Goal: Transaction & Acquisition: Purchase product/service

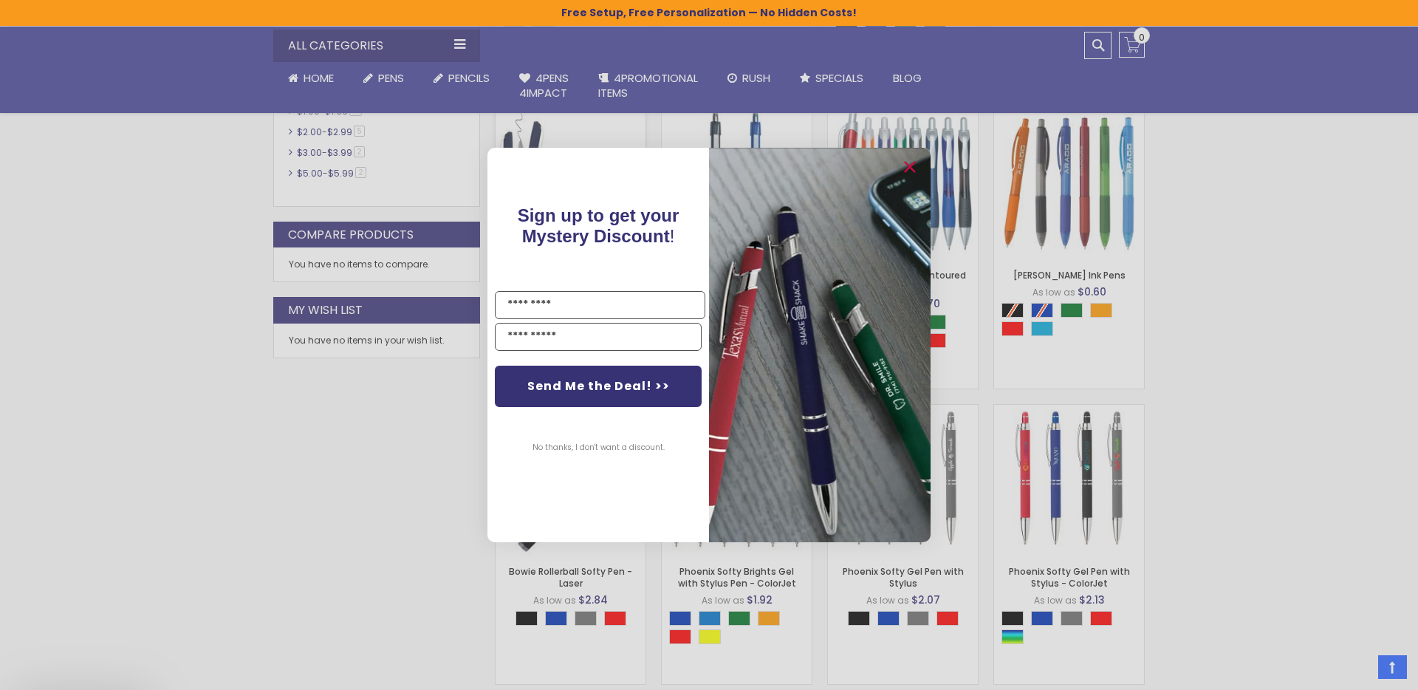
scroll to position [756, 0]
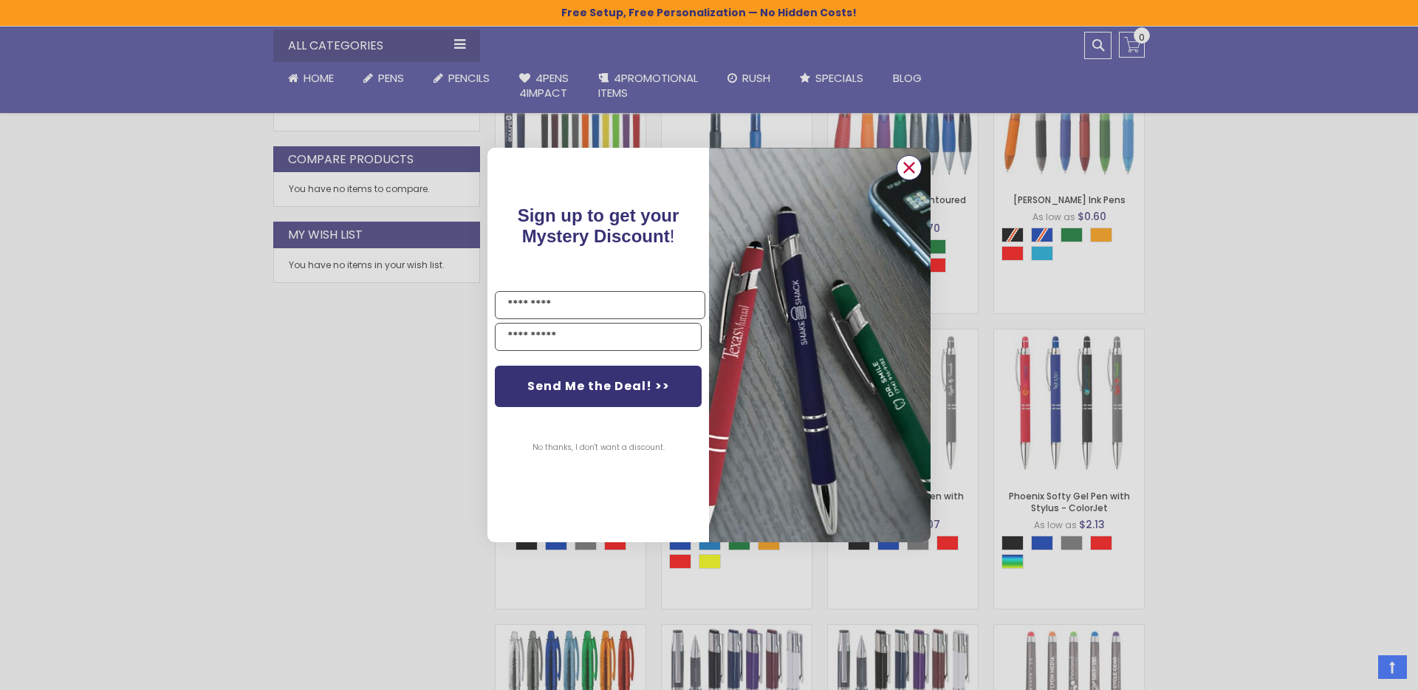
click at [907, 174] on circle "Close dialog" at bounding box center [909, 168] width 22 height 22
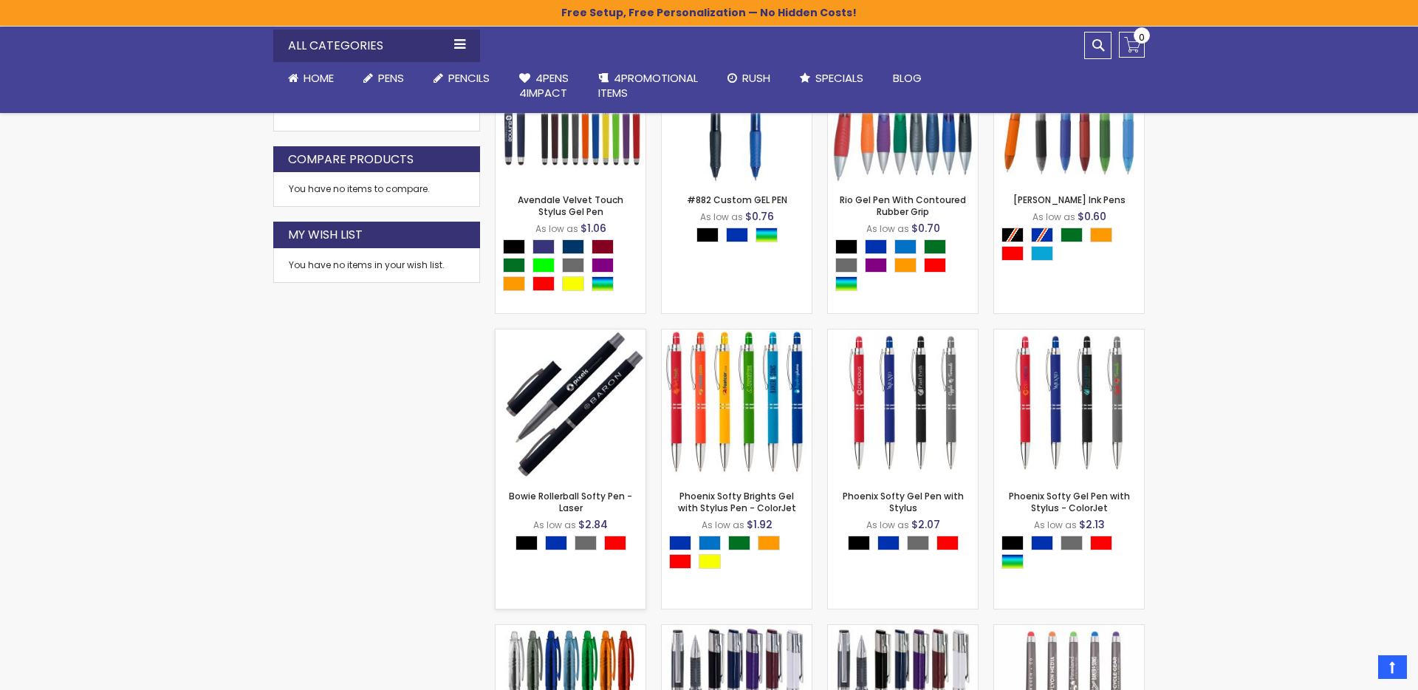
click at [586, 423] on img at bounding box center [571, 404] width 150 height 150
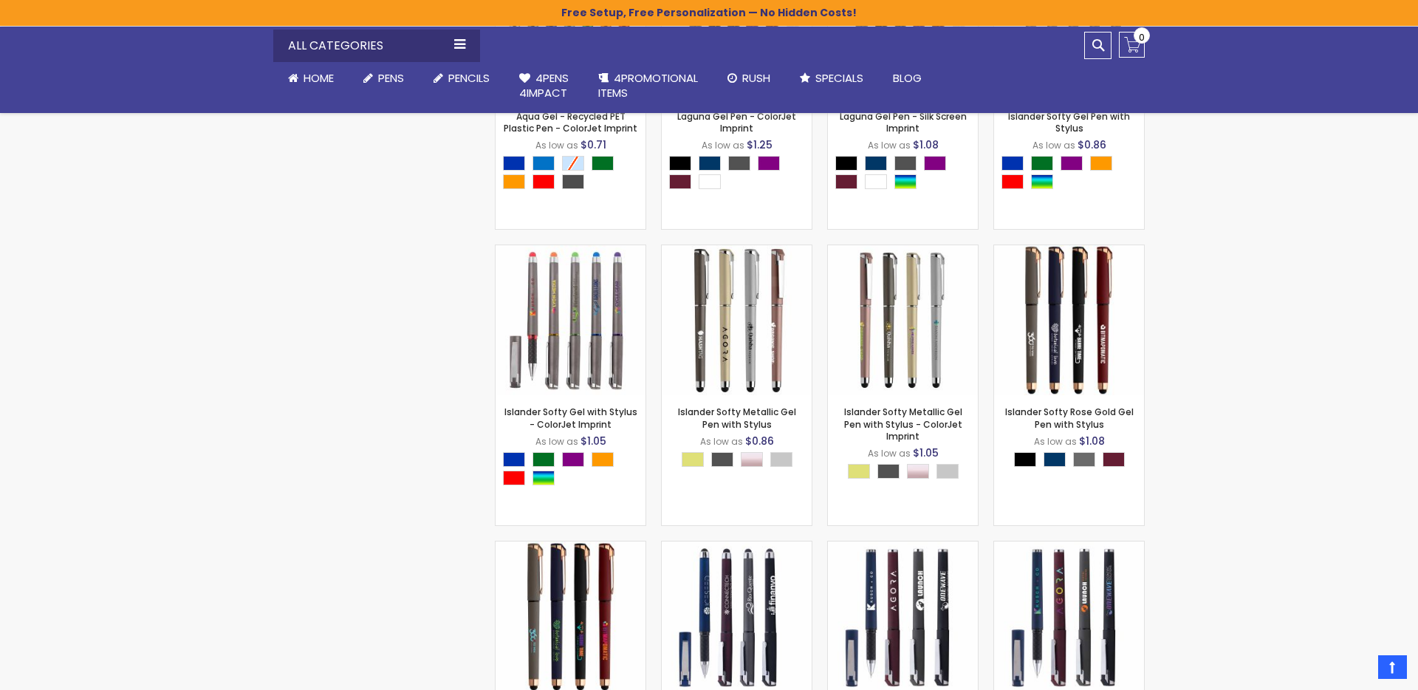
scroll to position [1461, 0]
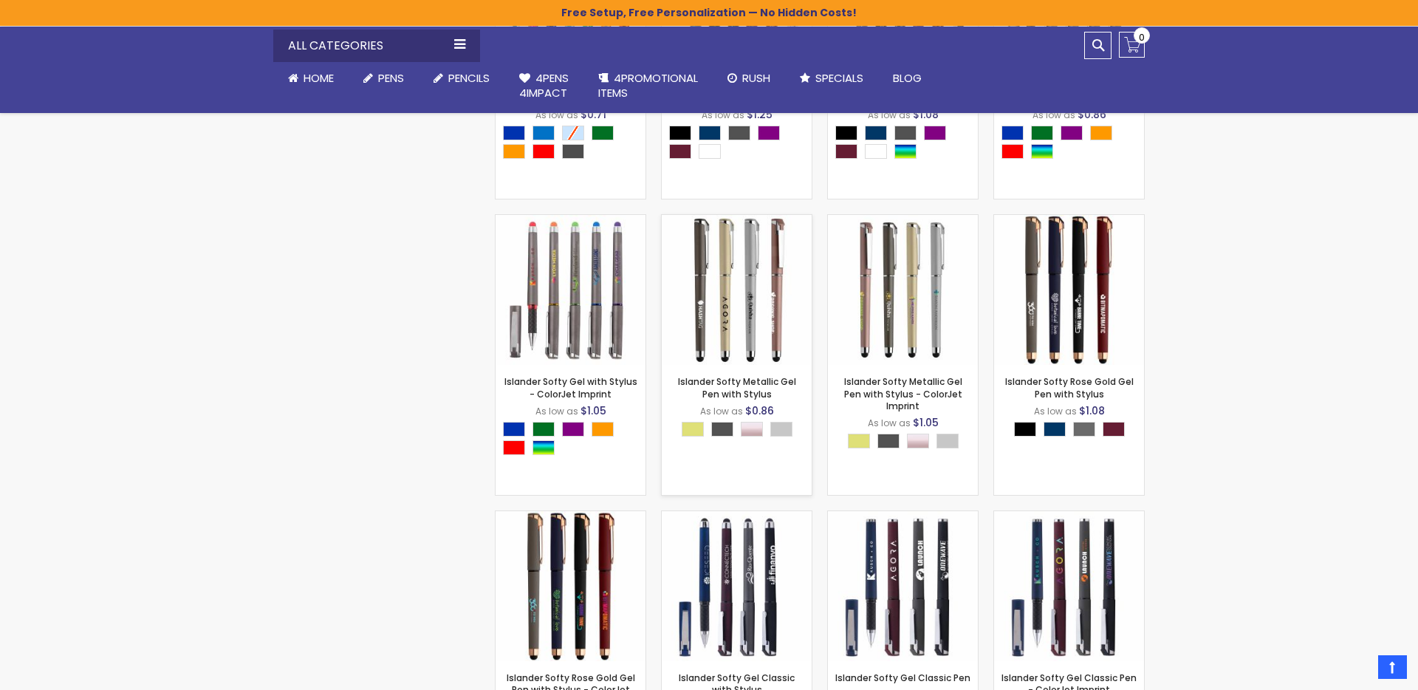
click at [748, 313] on img at bounding box center [737, 290] width 150 height 150
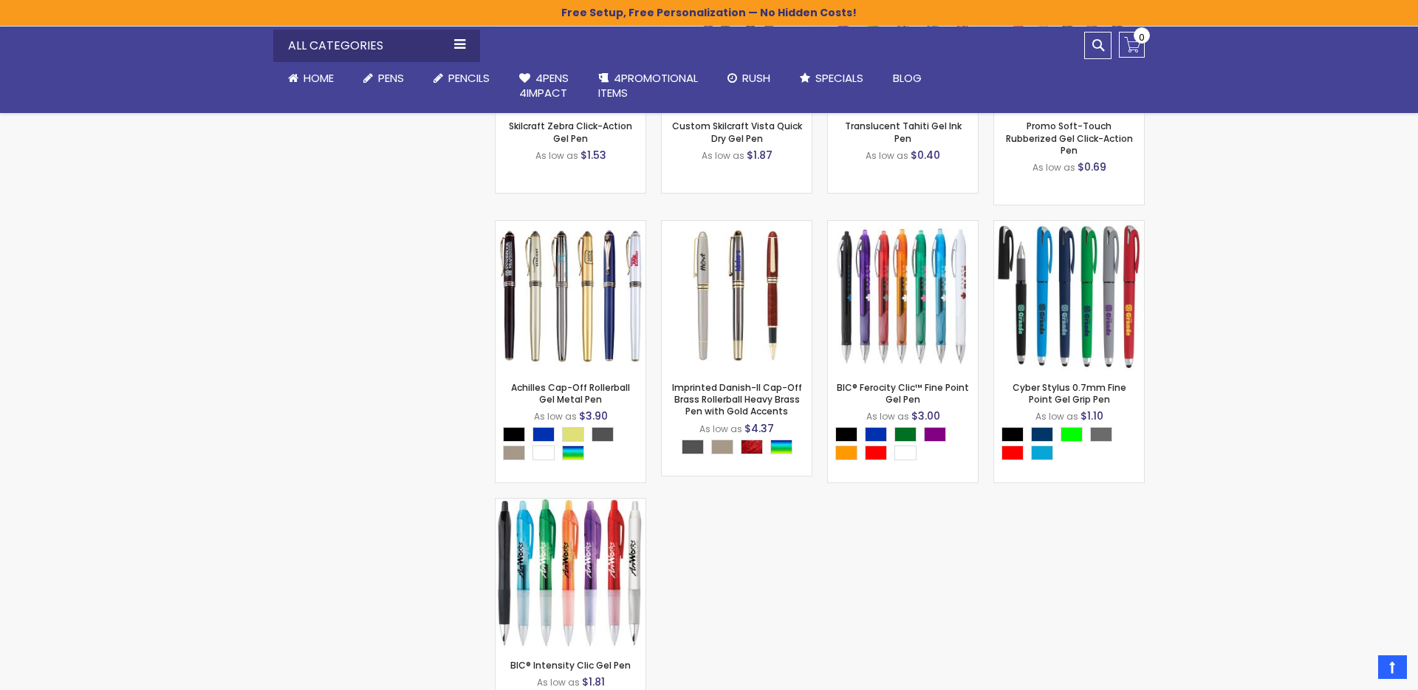
scroll to position [3583, 0]
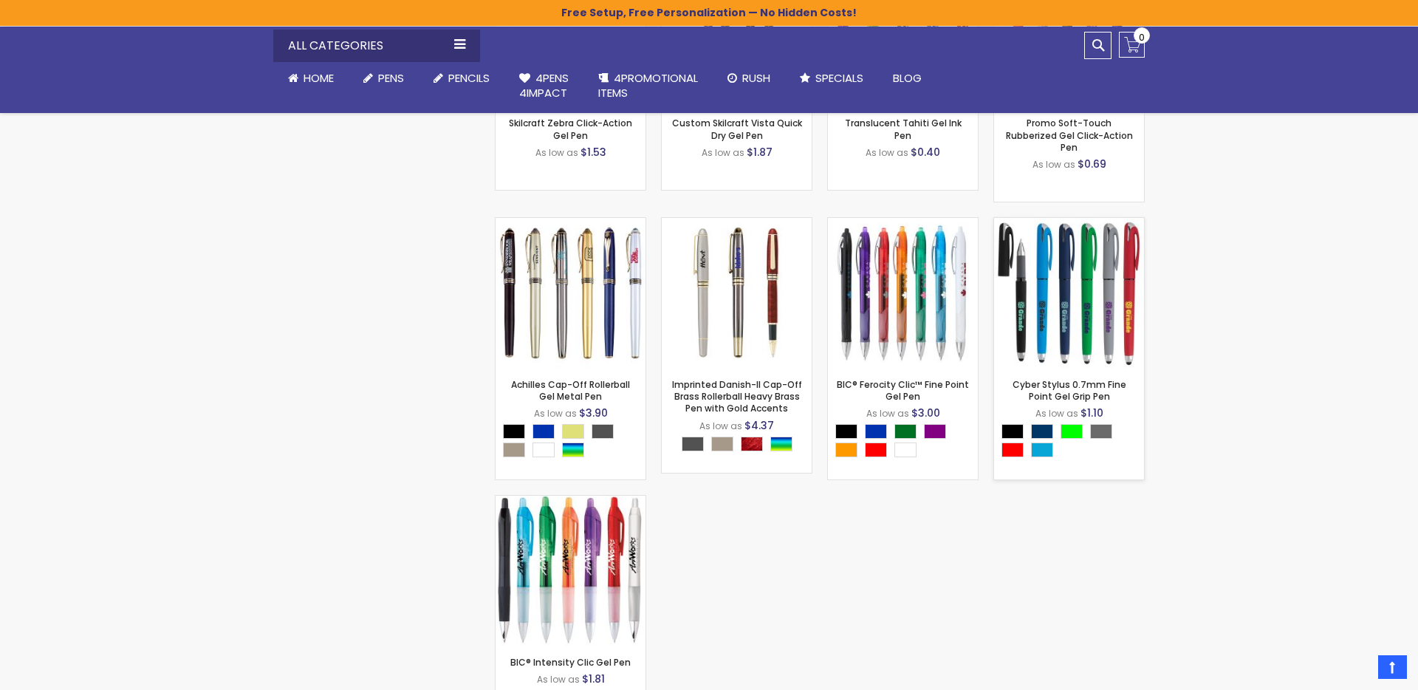
click at [1092, 317] on img at bounding box center [1069, 293] width 150 height 150
click at [537, 331] on div "- *** + Add to Cart" at bounding box center [571, 344] width 150 height 26
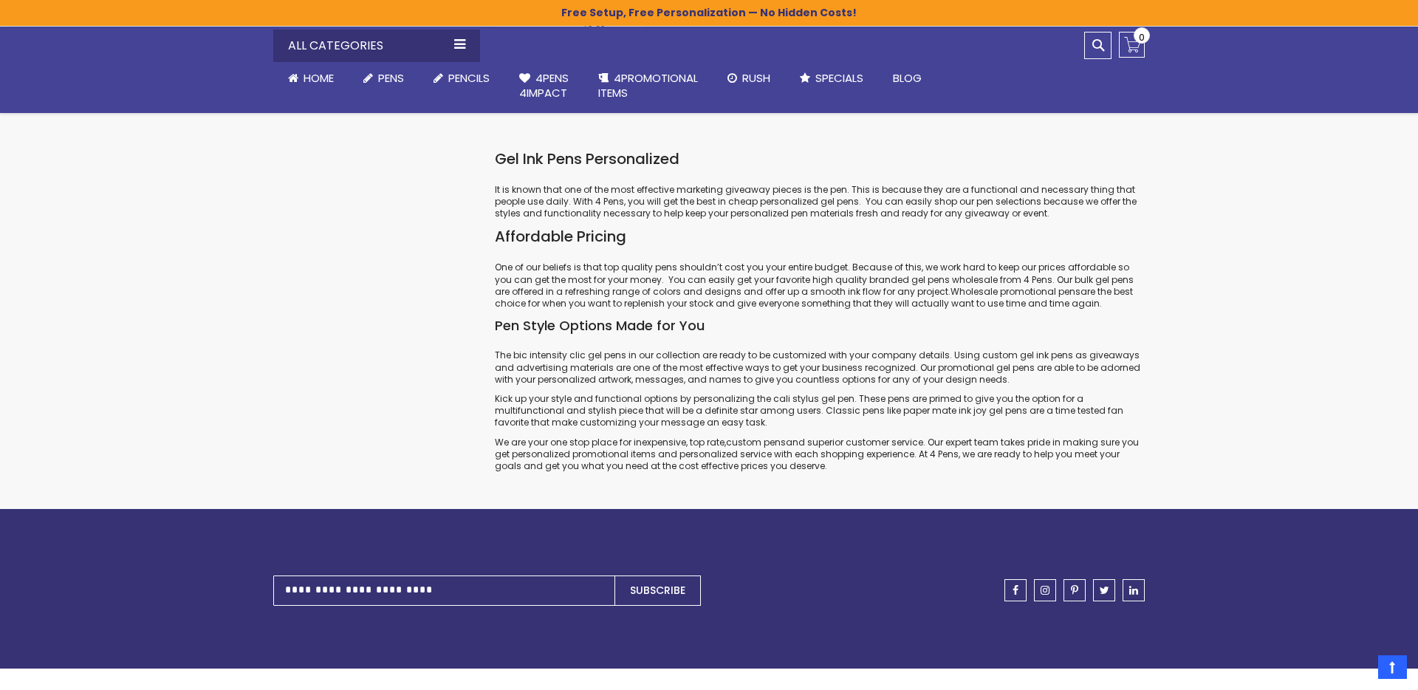
scroll to position [4232, 0]
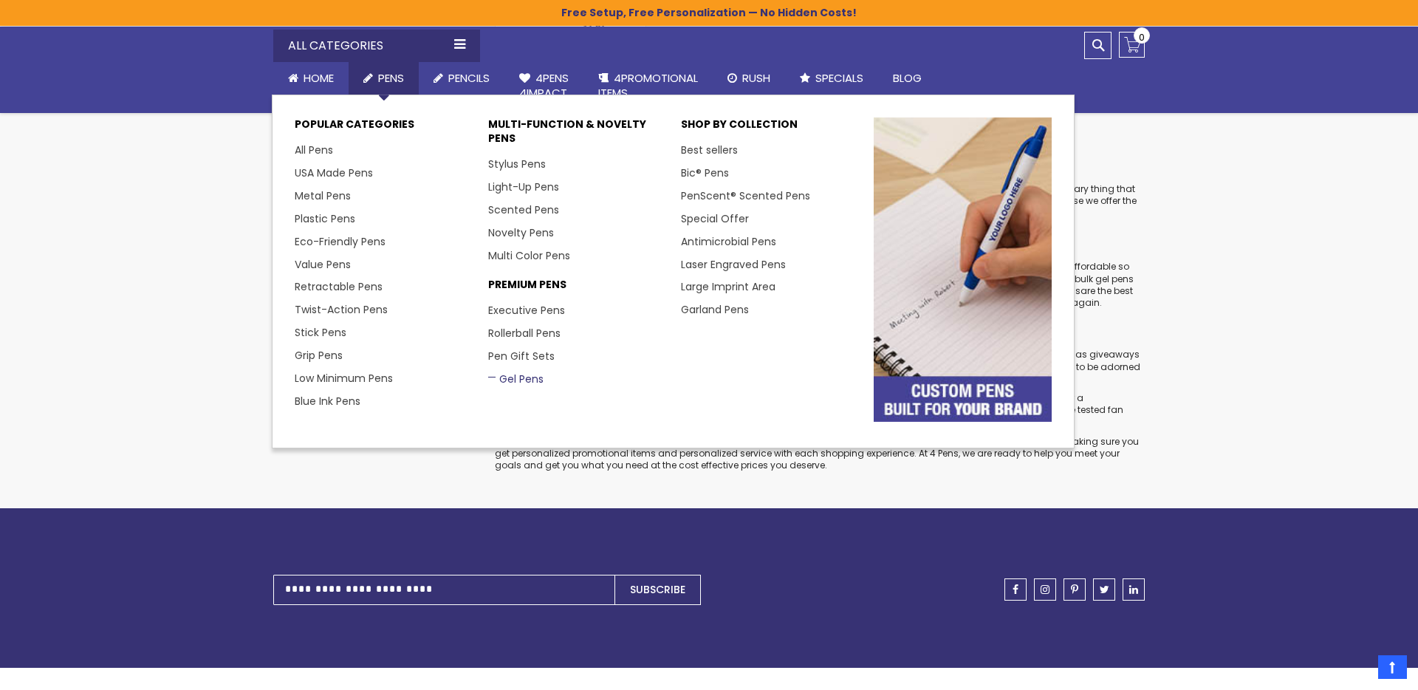
click at [521, 380] on link "Gel Pens" at bounding box center [515, 379] width 55 height 15
click at [523, 340] on link "Rollerball Pens" at bounding box center [529, 333] width 83 height 15
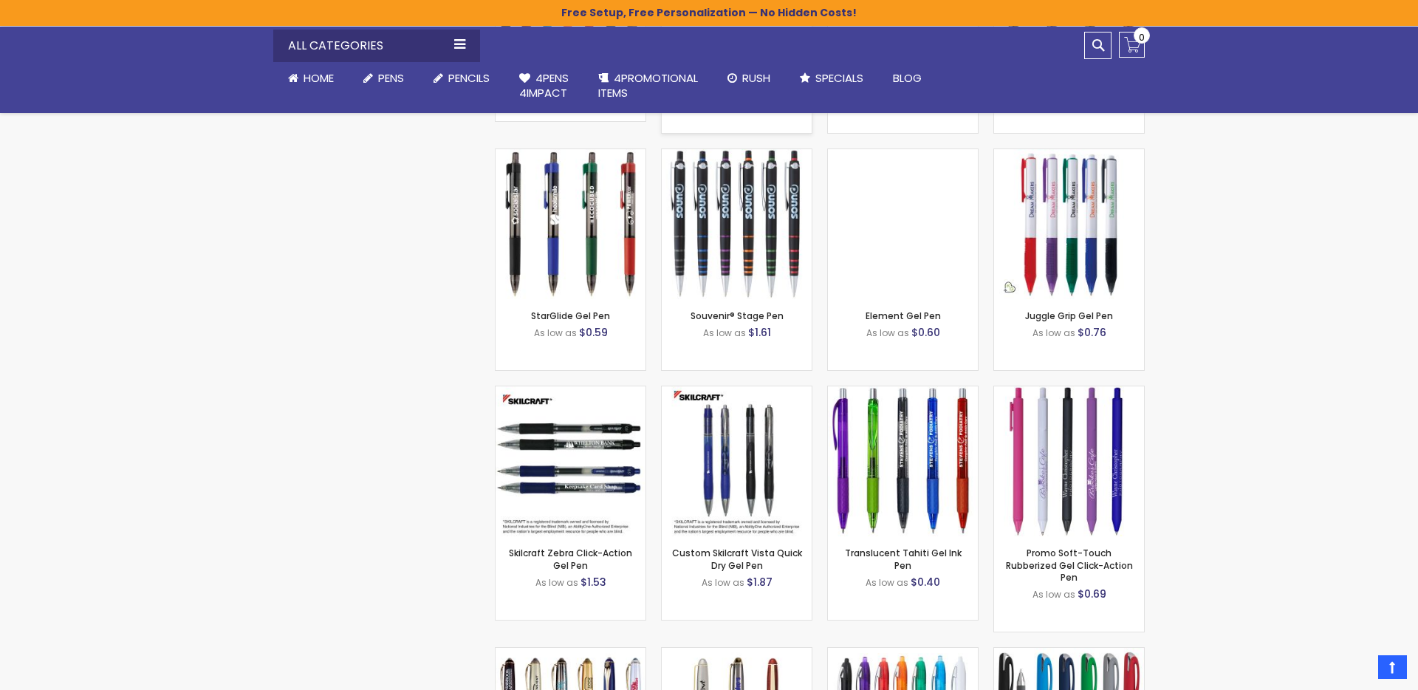
scroll to position [3156, 0]
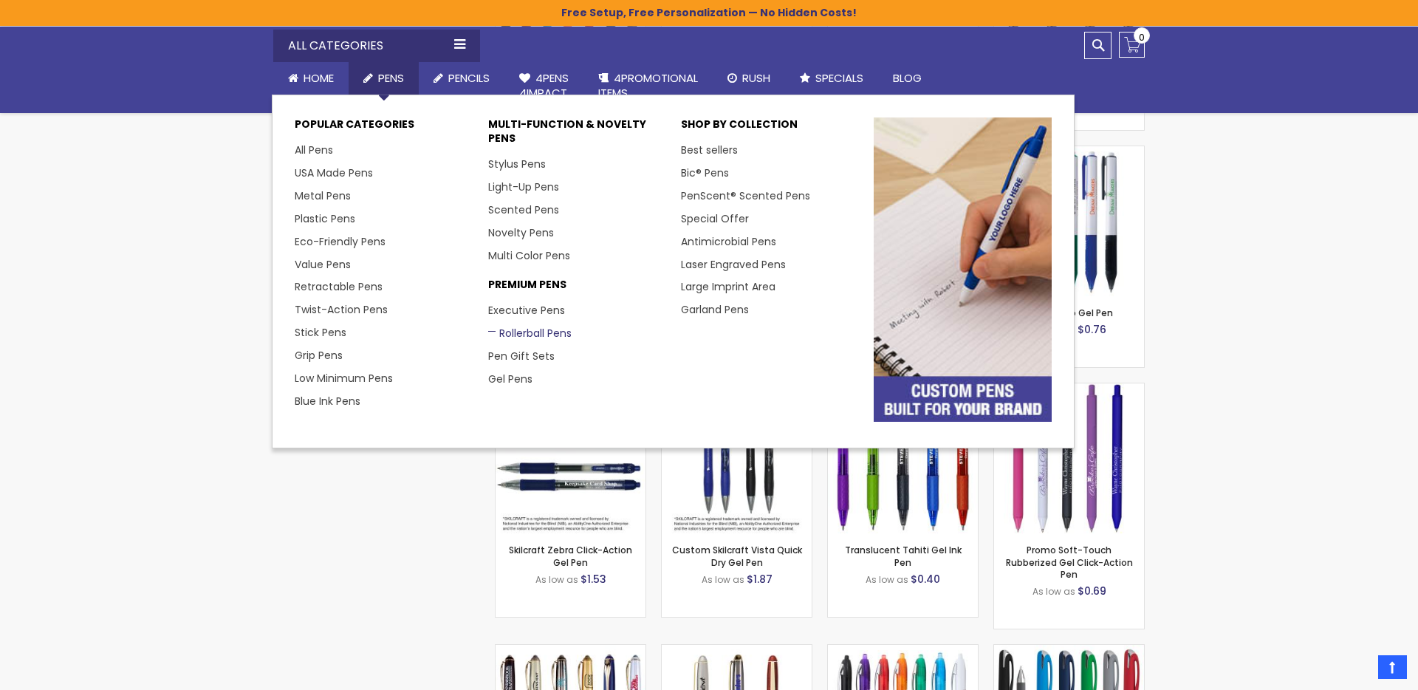
click at [542, 332] on link "Rollerball Pens" at bounding box center [529, 333] width 83 height 15
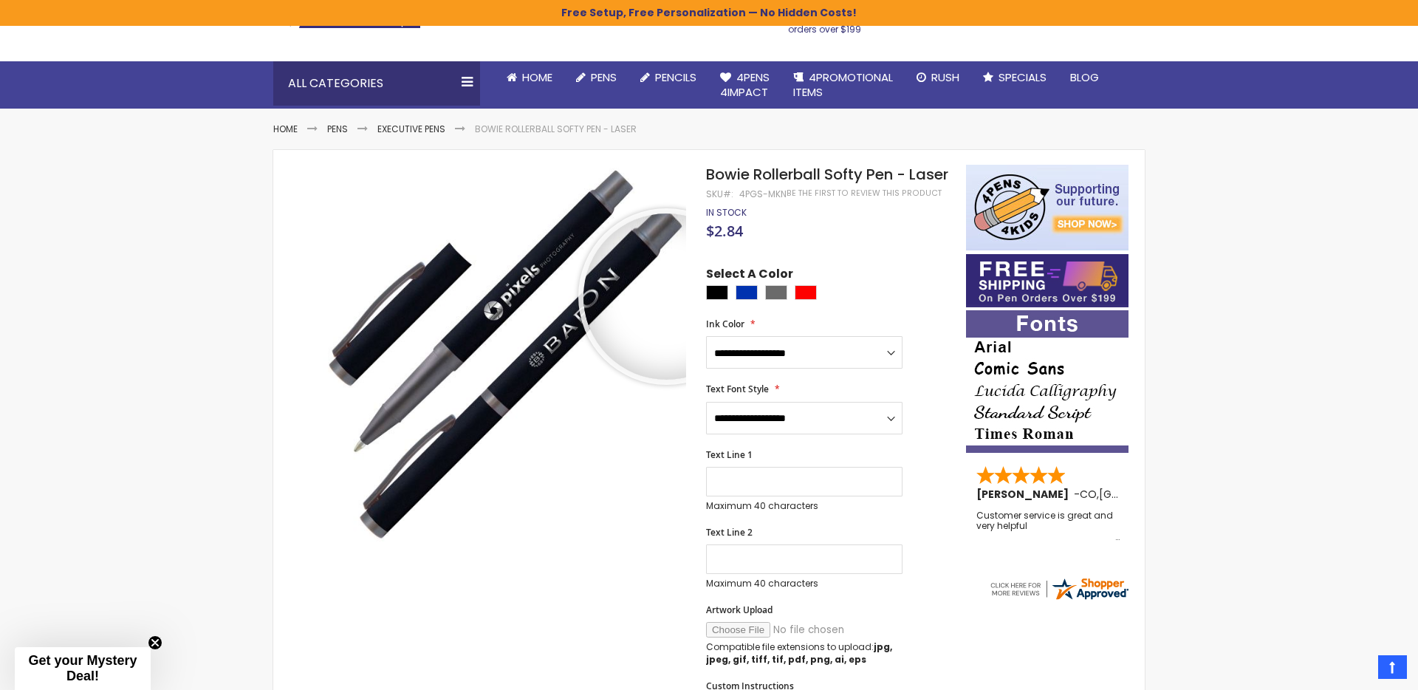
scroll to position [110, 0]
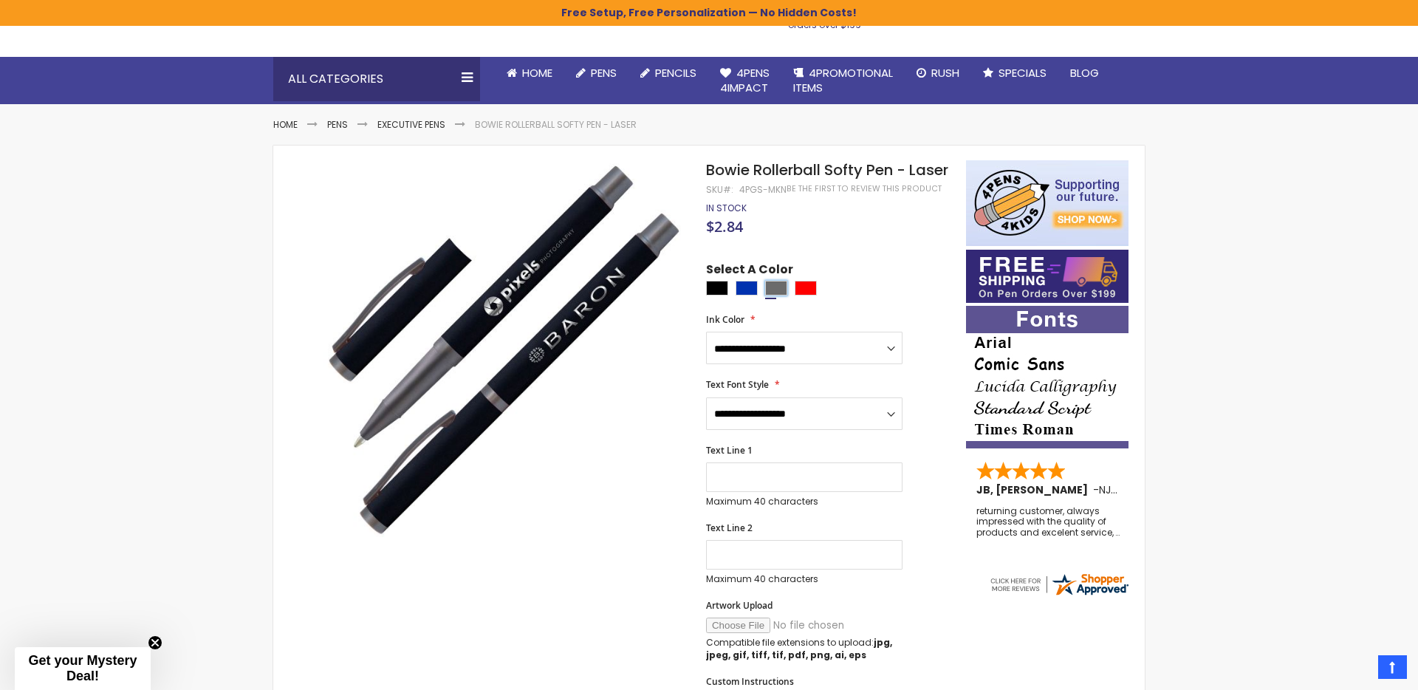
click at [776, 288] on div "Grey" at bounding box center [776, 288] width 22 height 15
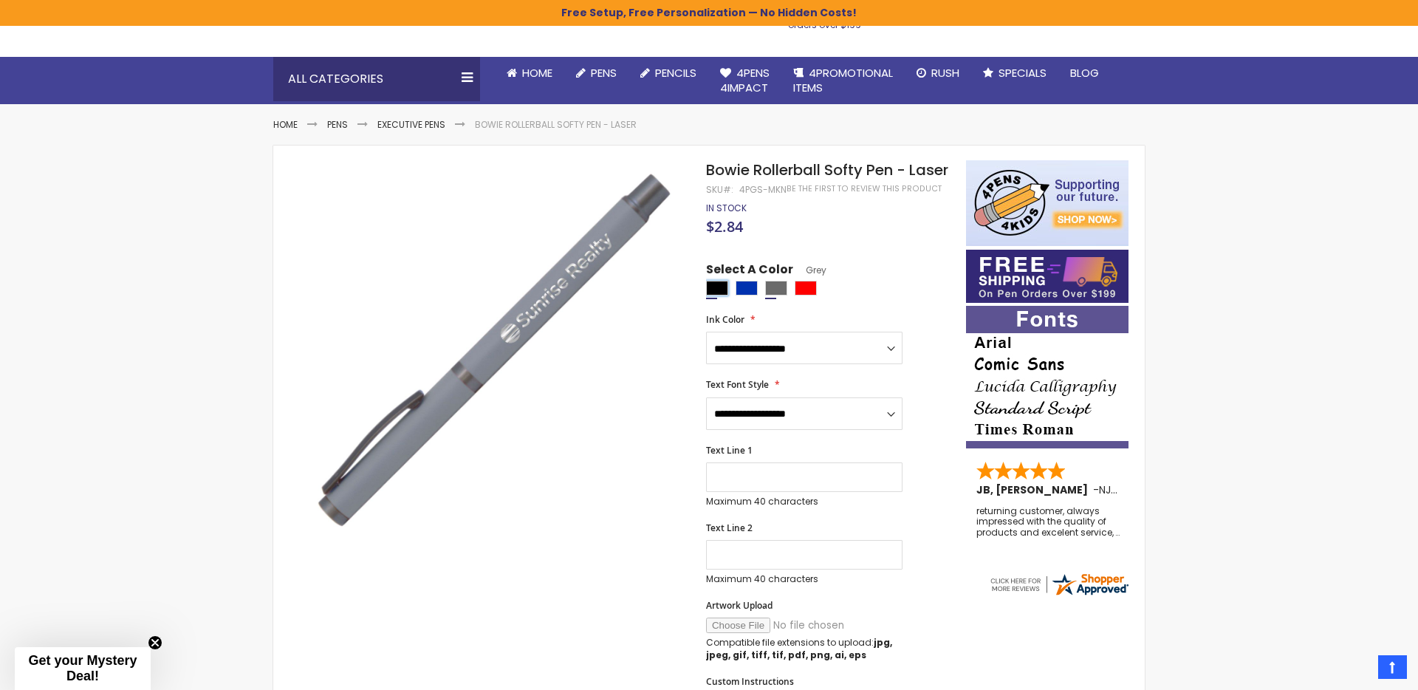
click at [714, 281] on div "Black" at bounding box center [717, 288] width 22 height 15
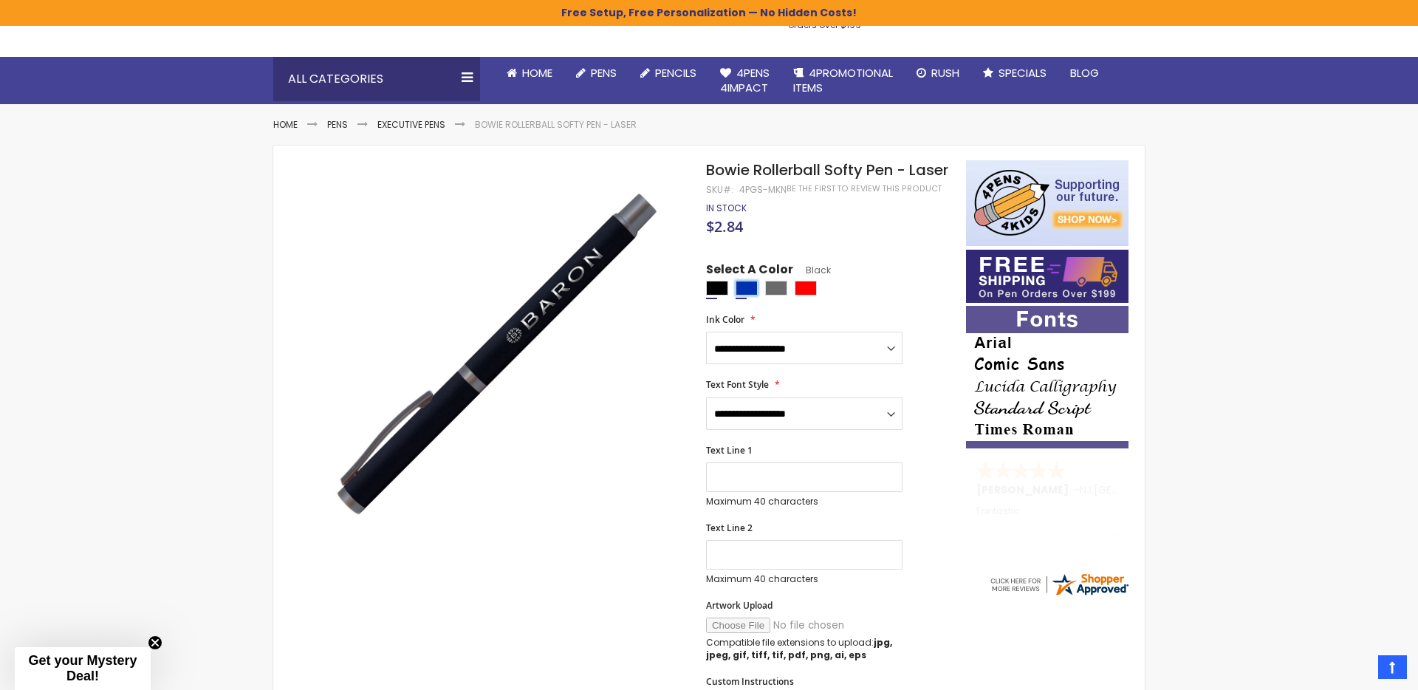
click at [749, 289] on div "Blue" at bounding box center [747, 288] width 22 height 15
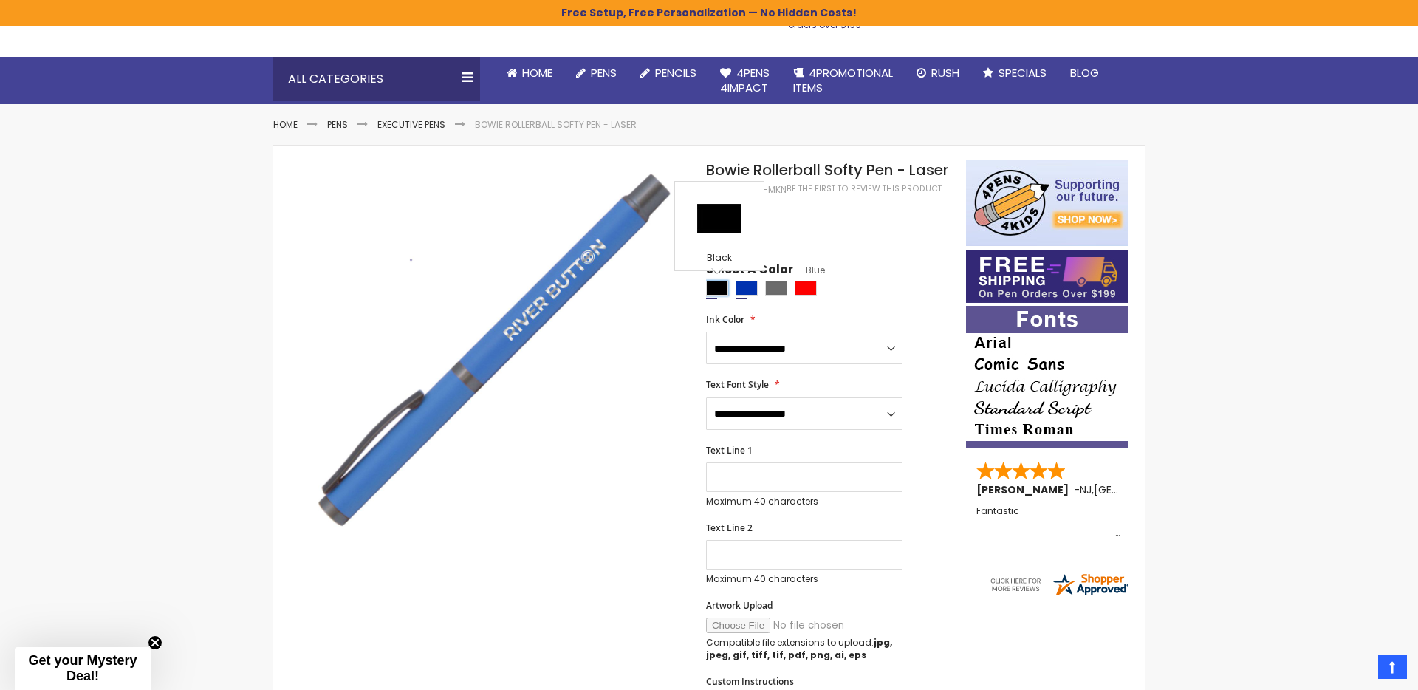
click at [718, 292] on div "Black" at bounding box center [717, 288] width 22 height 15
type input "****"
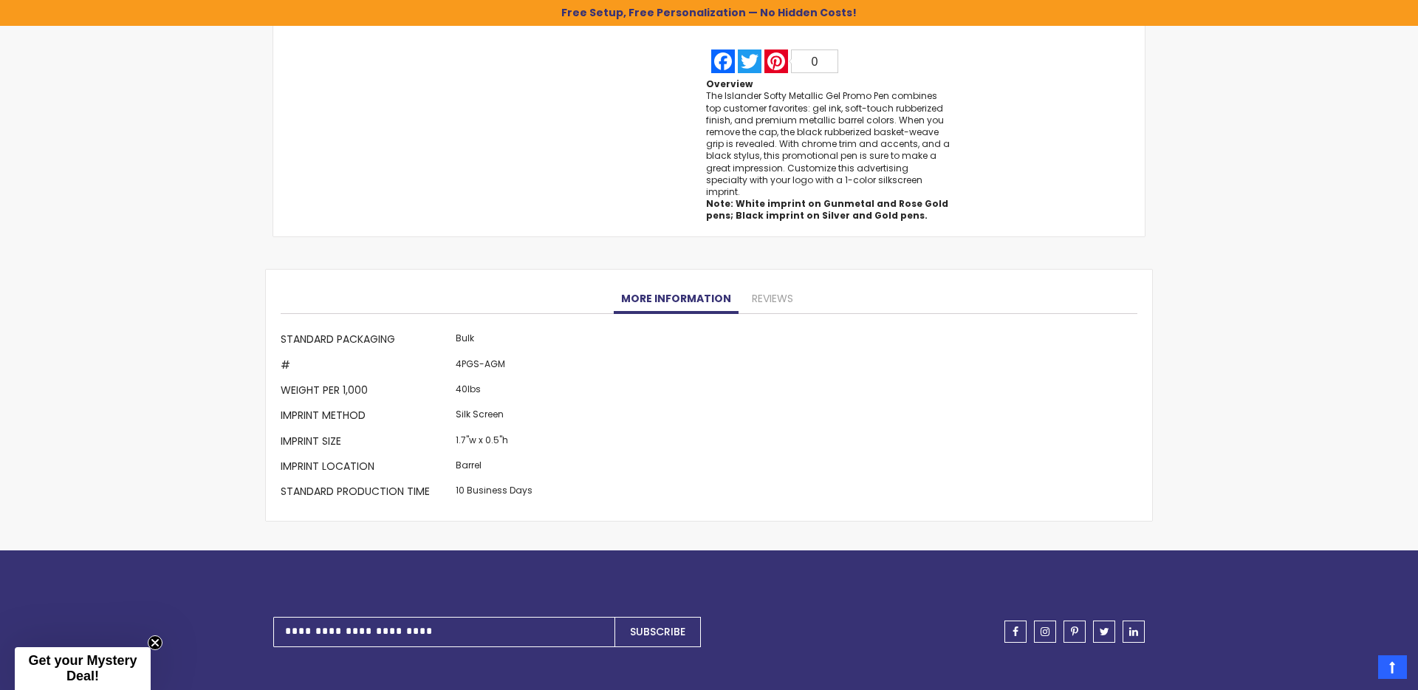
scroll to position [1246, 0]
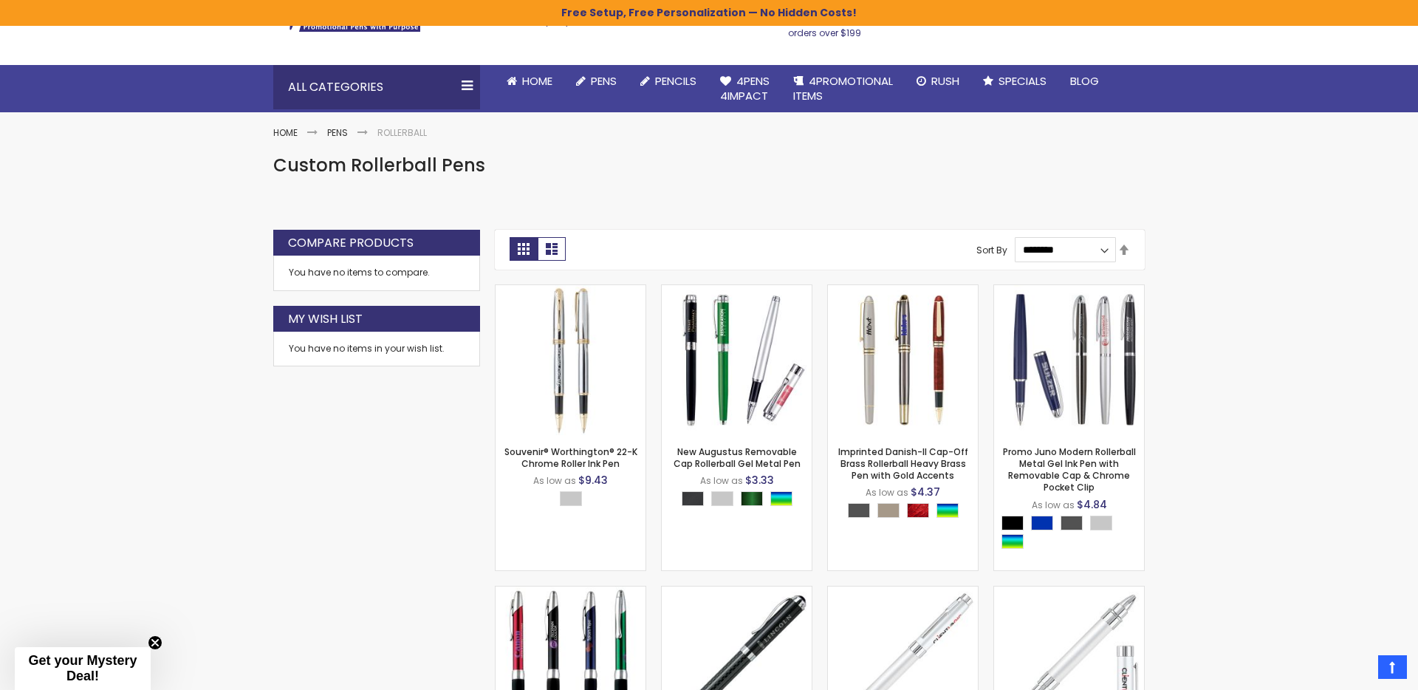
scroll to position [100, 0]
